Goal: Information Seeking & Learning: Learn about a topic

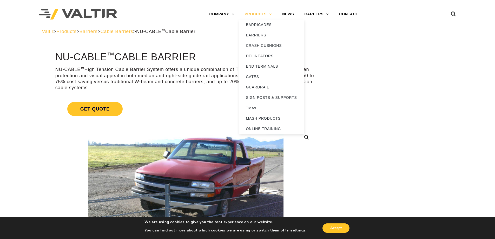
click at [266, 11] on link "PRODUCTS" at bounding box center [258, 14] width 38 height 10
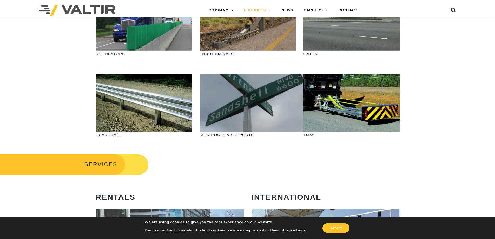
scroll to position [104, 0]
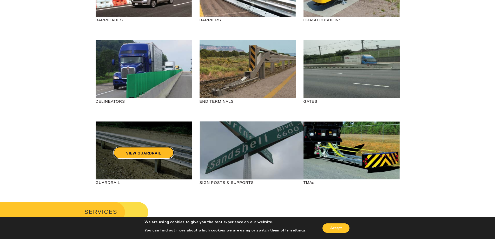
click at [165, 156] on link "VIEW GUARDRAIL" at bounding box center [143, 153] width 61 height 12
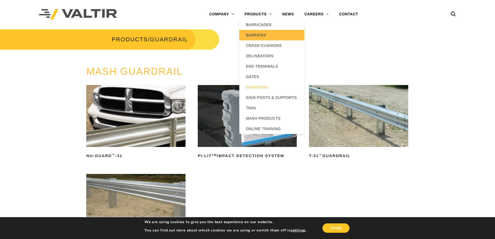
click at [256, 35] on link "BARRIERS" at bounding box center [271, 35] width 65 height 10
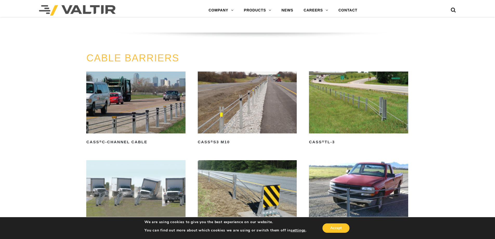
scroll to position [260, 0]
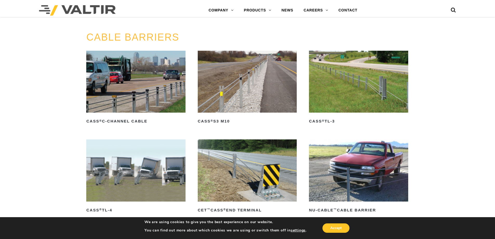
click at [242, 92] on img at bounding box center [247, 82] width 99 height 62
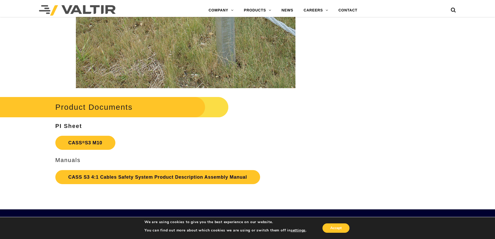
scroll to position [1117, 0]
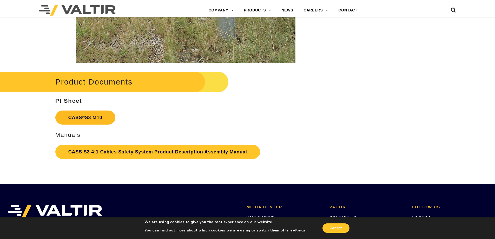
click at [80, 115] on link "CASS ® S3 M10" at bounding box center [85, 117] width 60 height 14
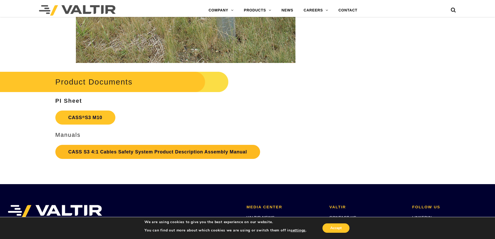
click at [167, 153] on link "CASS S3 4:1 Cables Safety System Product Description Assembly Manual" at bounding box center [157, 152] width 205 height 14
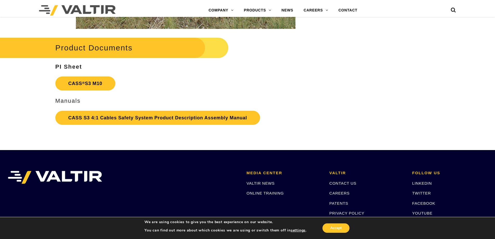
scroll to position [1141, 0]
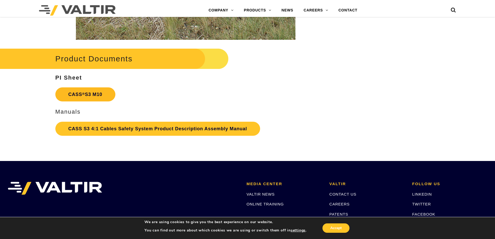
click at [99, 97] on link "CASS ® S3 M10" at bounding box center [85, 94] width 60 height 14
